Goal: Submit feedback/report problem

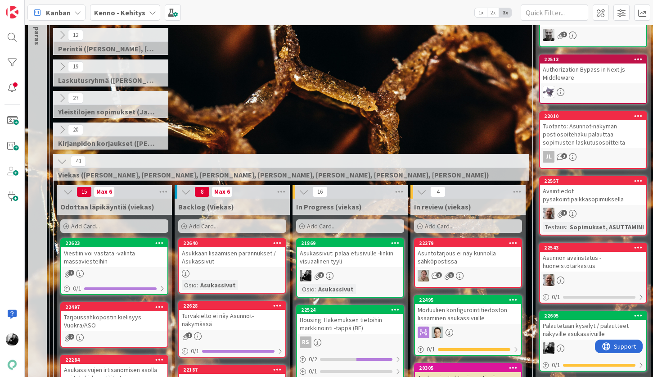
scroll to position [108, 0]
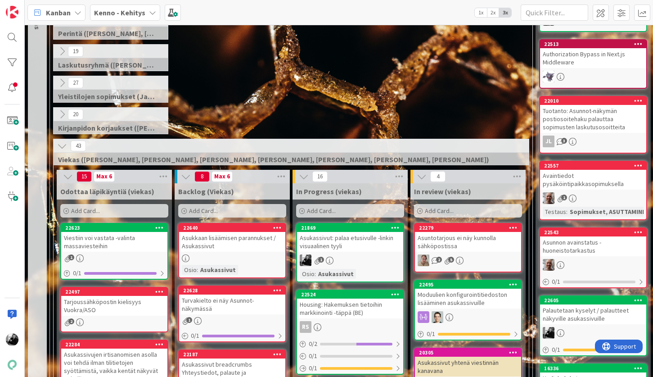
click at [487, 245] on div "Asuntotarjous ei näy kunnolla sähköpostissa" at bounding box center [468, 242] width 106 height 20
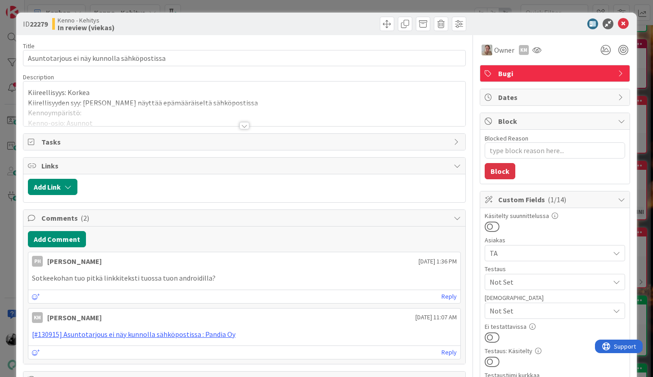
click at [246, 126] on div at bounding box center [244, 125] width 10 height 7
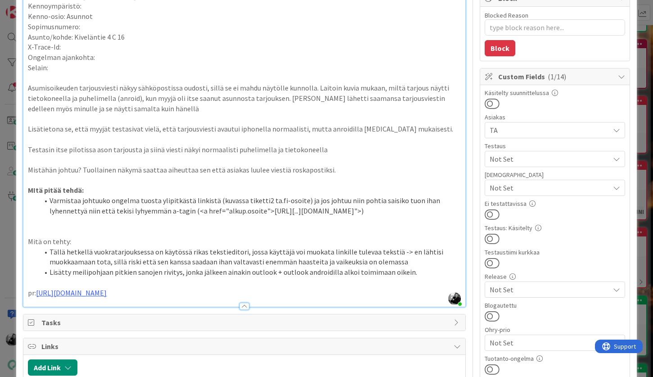
scroll to position [172, 0]
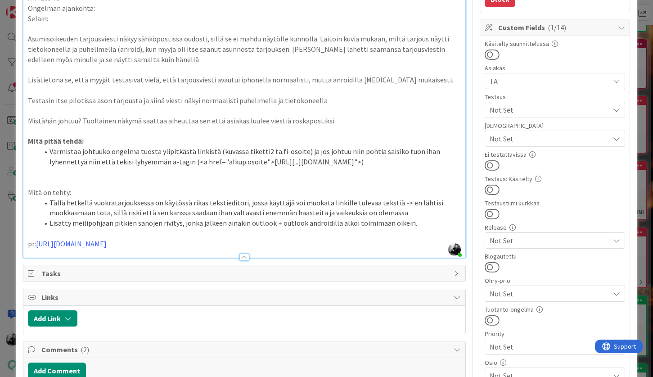
click at [252, 236] on p at bounding box center [244, 233] width 432 height 10
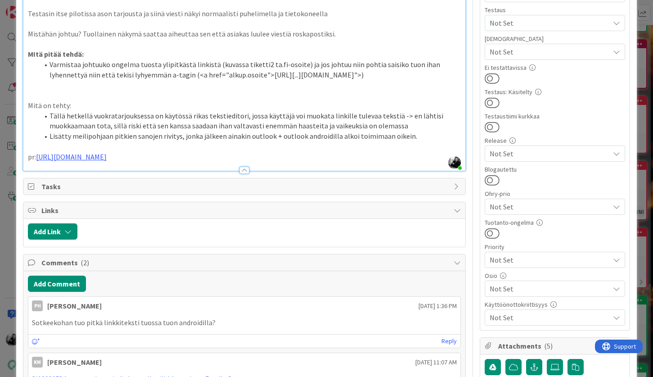
scroll to position [490, 0]
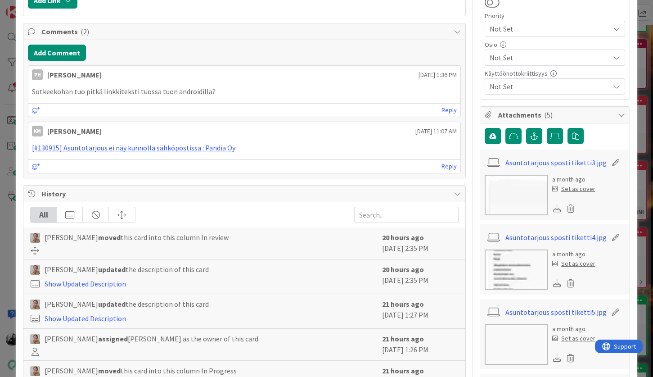
click at [524, 194] on img at bounding box center [516, 195] width 63 height 40
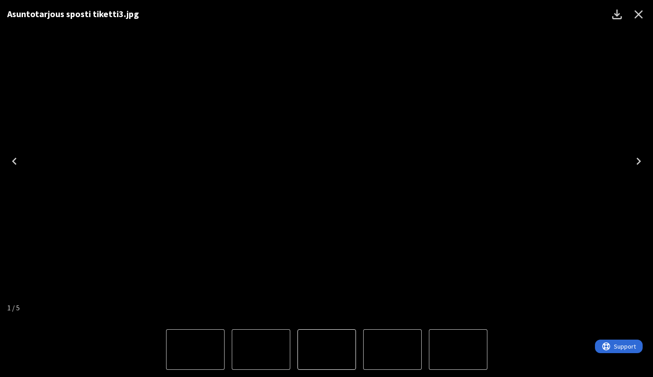
click at [640, 161] on icon "Next" at bounding box center [638, 160] width 4 height 7
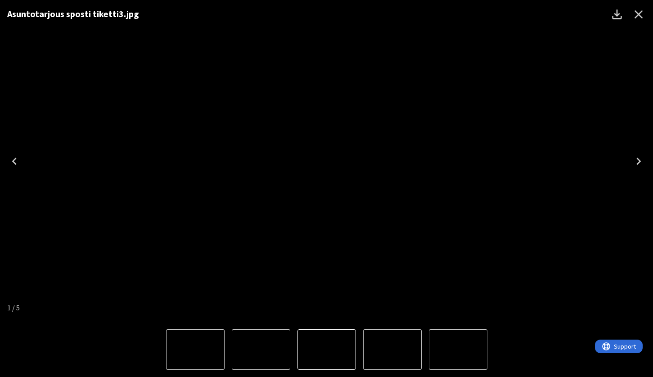
click at [642, 11] on icon "Close" at bounding box center [638, 14] width 14 height 14
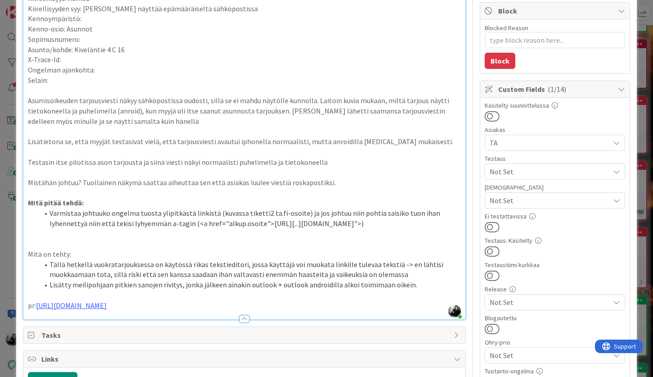
scroll to position [109, 0]
type textarea "x"
